Goal: Check status

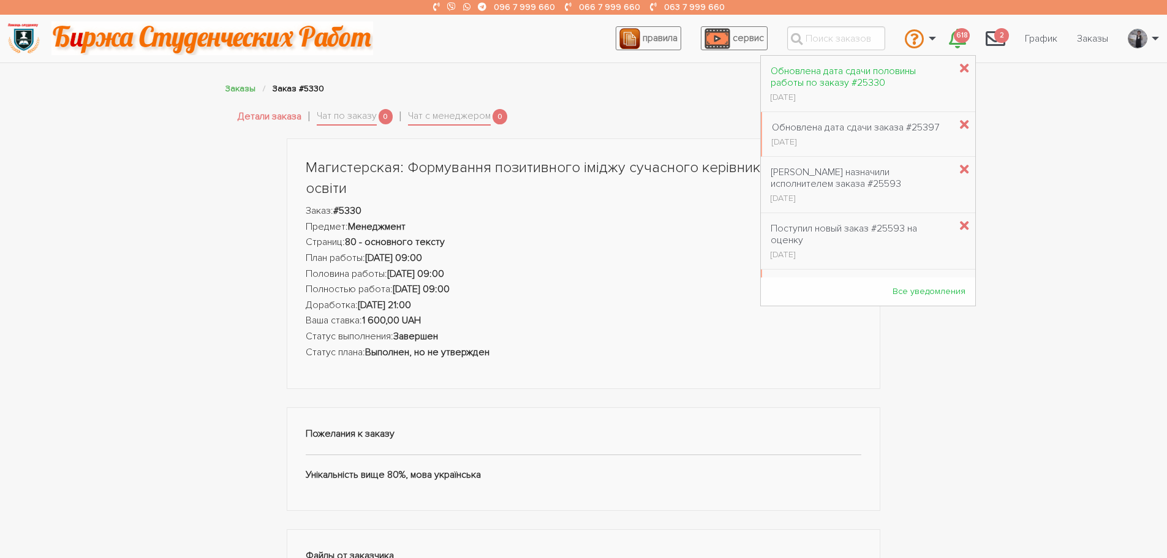
click at [838, 81] on div "Обновлена дата сдачи половины работы по заказу #25330" at bounding box center [859, 77] width 179 height 23
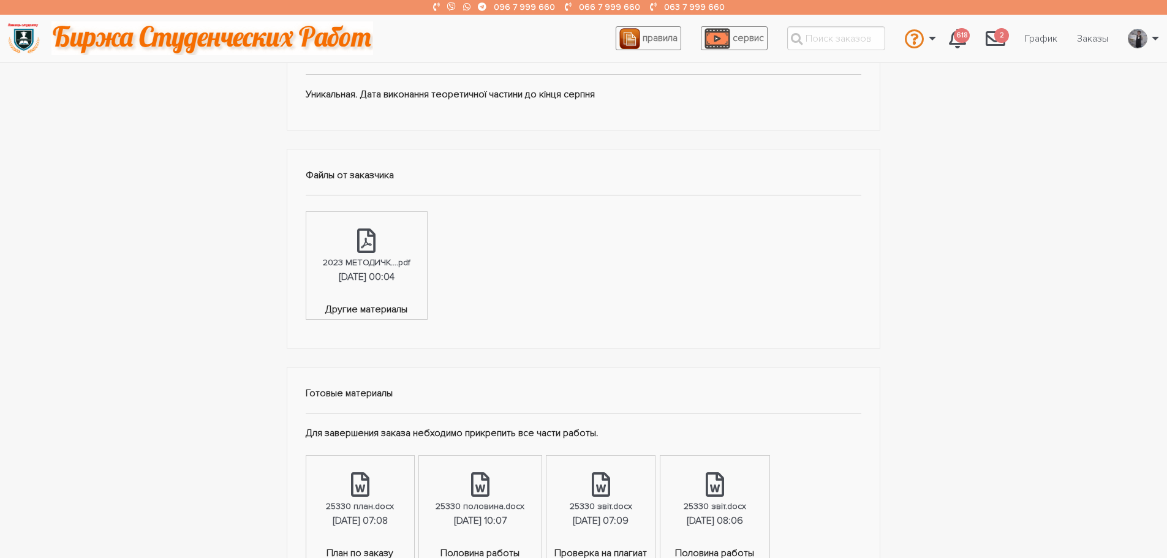
scroll to position [490, 0]
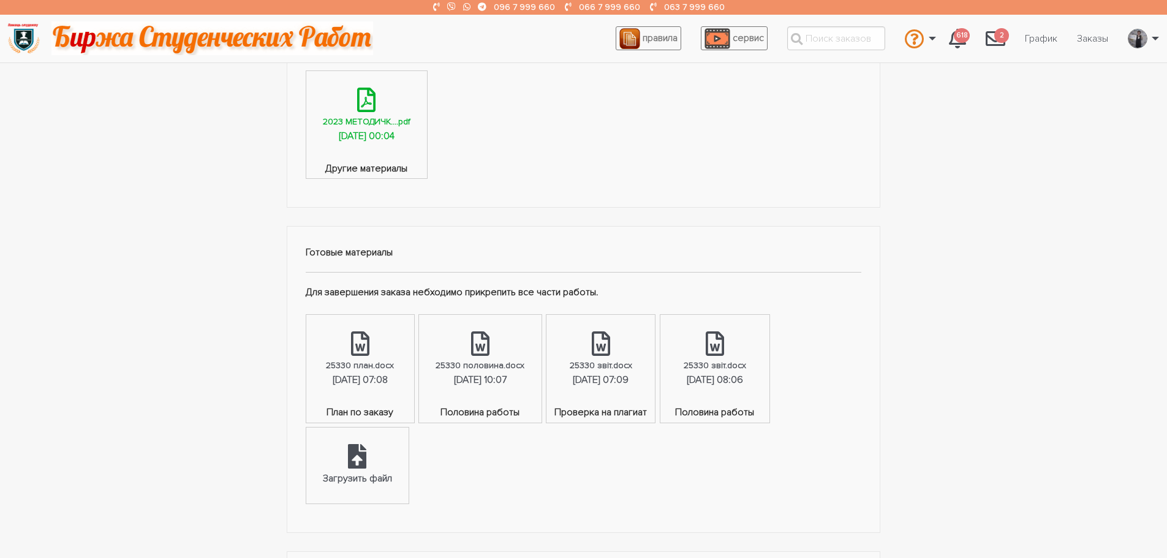
click at [366, 135] on div "16.07.2025, 00:04" at bounding box center [367, 137] width 56 height 16
